Goal: Task Accomplishment & Management: Use online tool/utility

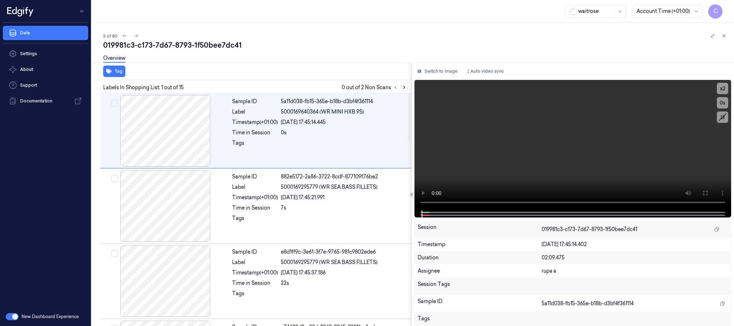
click at [407, 89] on button at bounding box center [404, 87] width 9 height 9
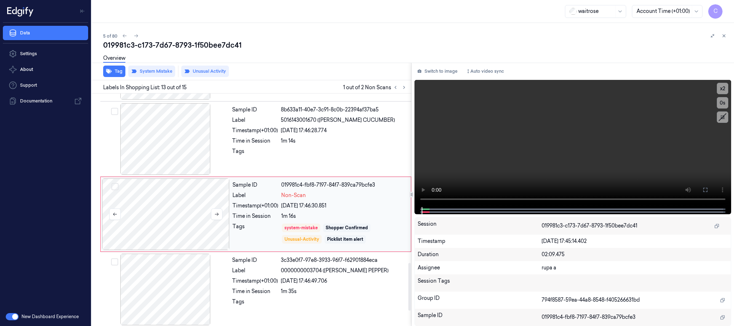
scroll to position [828, 0]
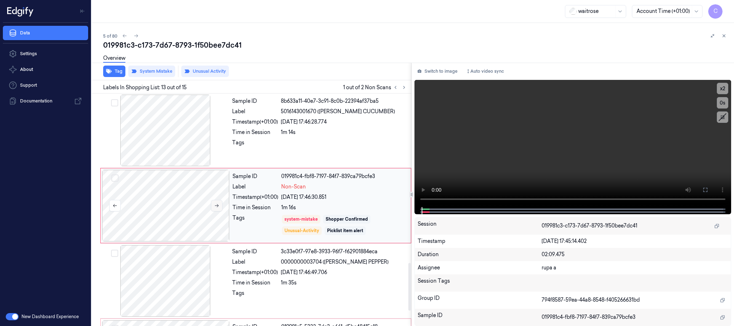
click at [217, 208] on icon at bounding box center [216, 205] width 5 height 5
click at [216, 208] on icon at bounding box center [216, 205] width 5 height 5
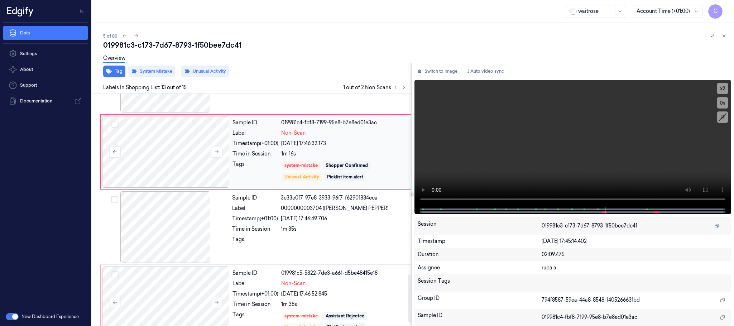
scroll to position [903, 0]
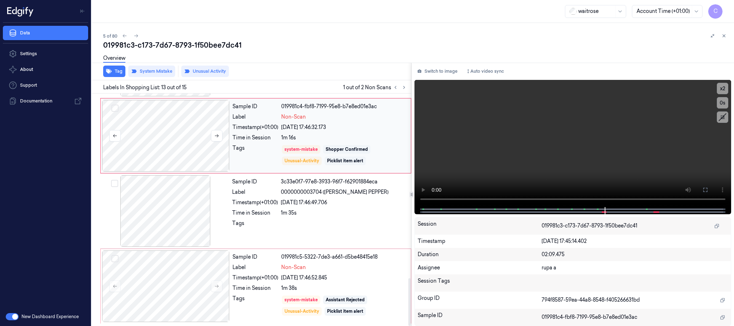
click at [200, 145] on div at bounding box center [166, 136] width 128 height 72
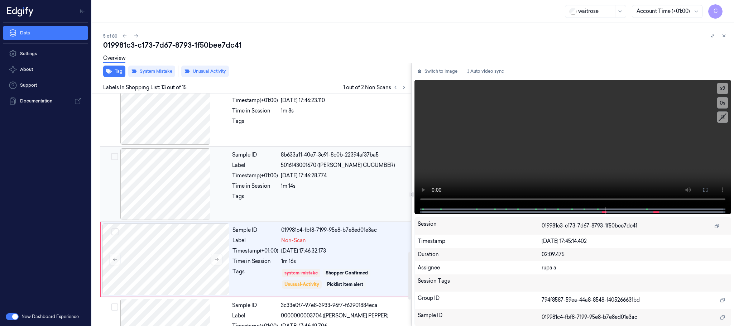
click at [182, 157] on div at bounding box center [166, 184] width 128 height 72
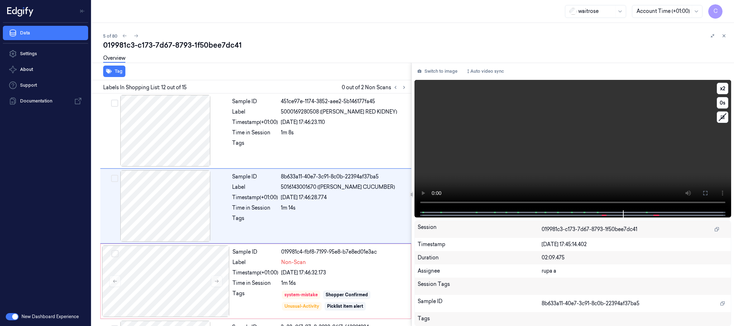
click at [614, 158] on video at bounding box center [573, 145] width 317 height 130
click at [602, 158] on video at bounding box center [573, 145] width 317 height 130
click at [567, 170] on video at bounding box center [573, 145] width 317 height 130
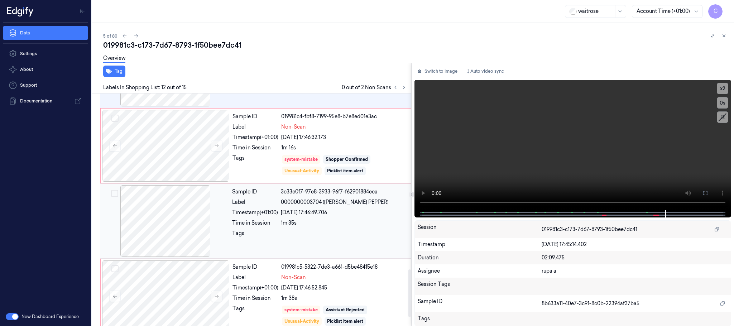
scroll to position [903, 0]
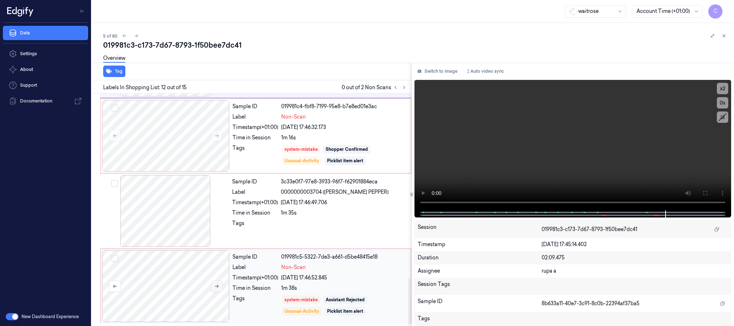
click at [216, 286] on icon at bounding box center [216, 286] width 5 height 5
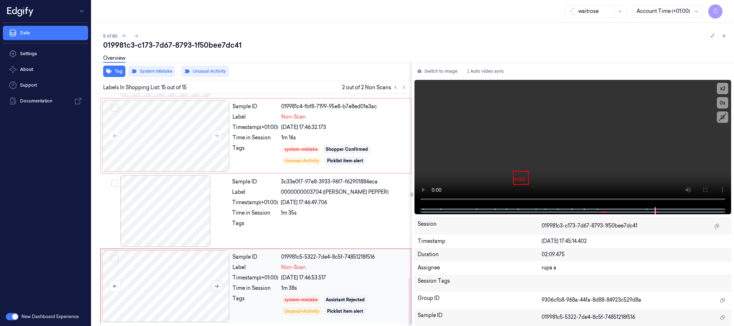
click at [216, 286] on icon at bounding box center [216, 286] width 5 height 5
